Goal: Task Accomplishment & Management: Manage account settings

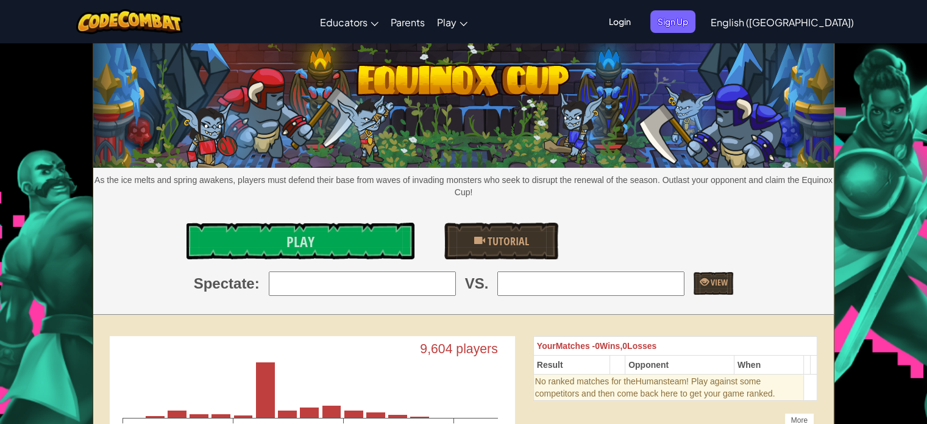
click at [638, 20] on span "Login" at bounding box center [620, 21] width 37 height 23
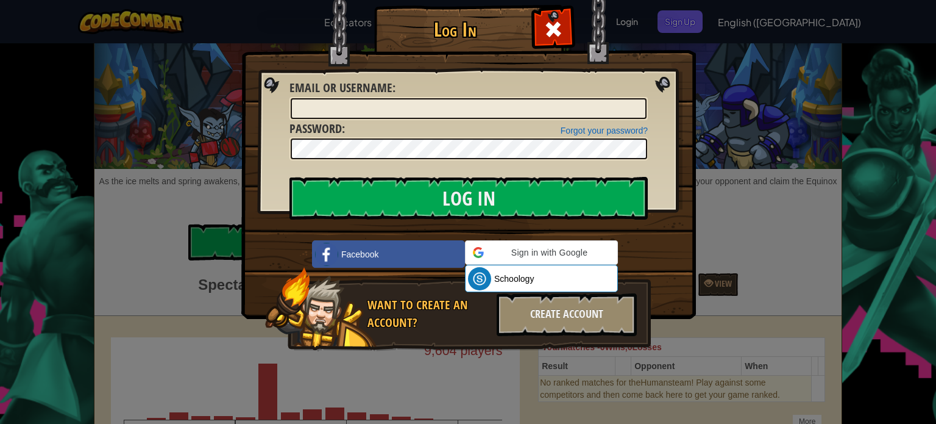
click at [470, 125] on div "Forgot your password? Password :" at bounding box center [469, 140] width 358 height 41
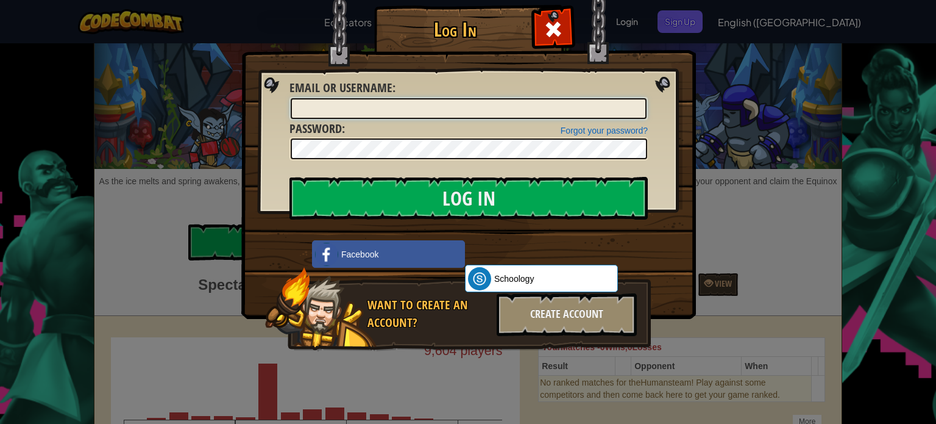
click at [483, 110] on input "Email or Username :" at bounding box center [469, 108] width 356 height 21
type input "sudburyninja1"
click at [290, 177] on input "Log In" at bounding box center [469, 198] width 358 height 43
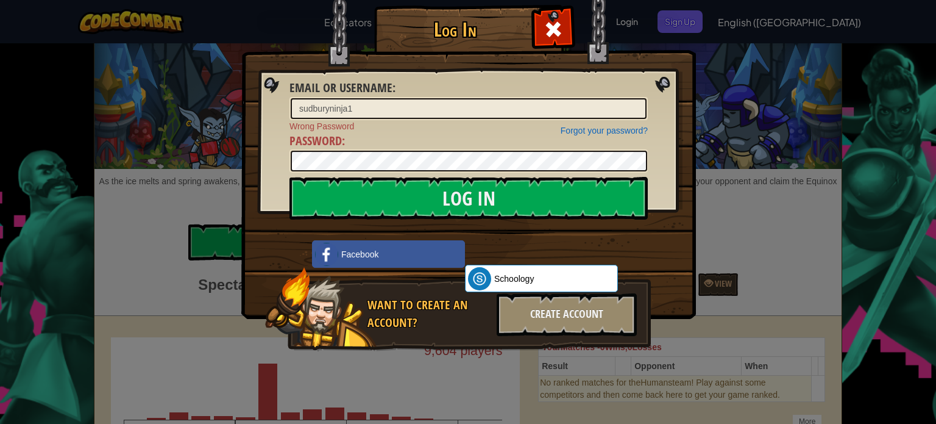
click at [502, 146] on div "Forgot your password? Wrong Password Password :" at bounding box center [469, 146] width 358 height 53
click at [290, 177] on input "Log In" at bounding box center [469, 198] width 358 height 43
click at [694, 275] on img at bounding box center [468, 141] width 455 height 355
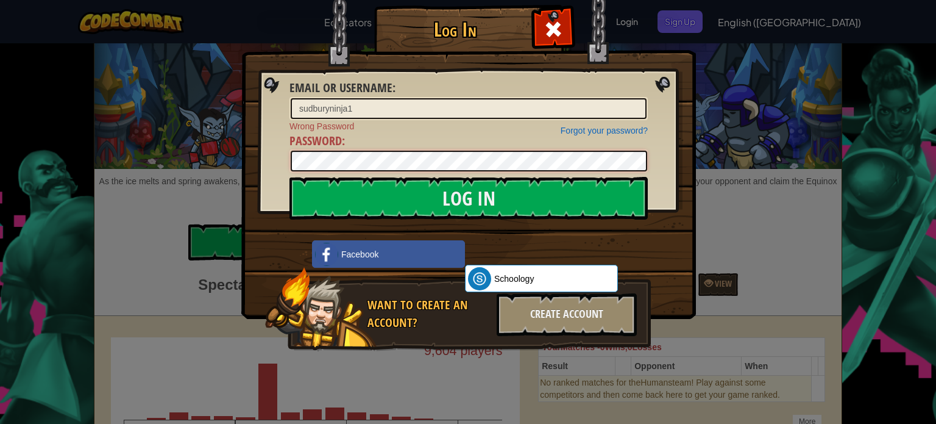
click at [290, 177] on input "Log In" at bounding box center [469, 198] width 358 height 43
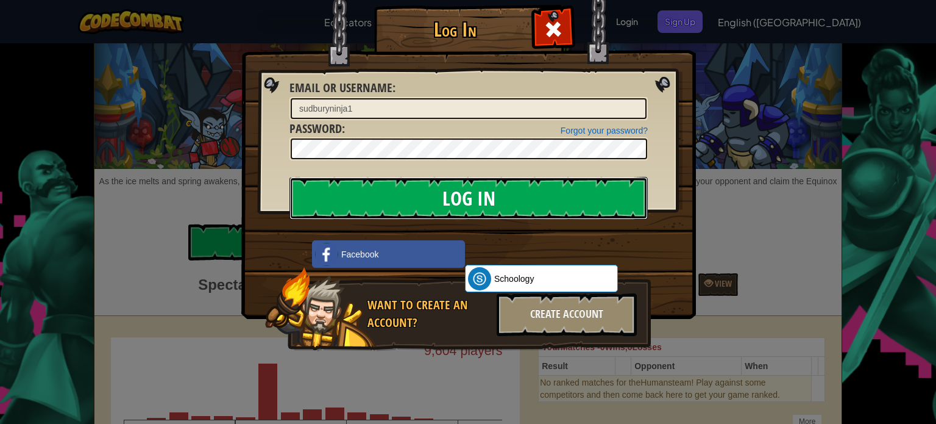
click at [615, 216] on input "Log In" at bounding box center [469, 198] width 358 height 43
